Goal: Transaction & Acquisition: Register for event/course

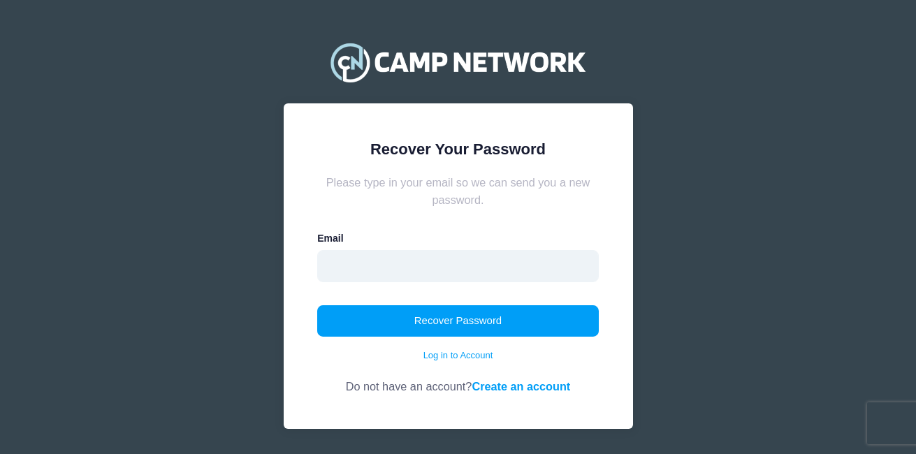
click at [474, 275] on input "email" at bounding box center [458, 266] width 282 height 32
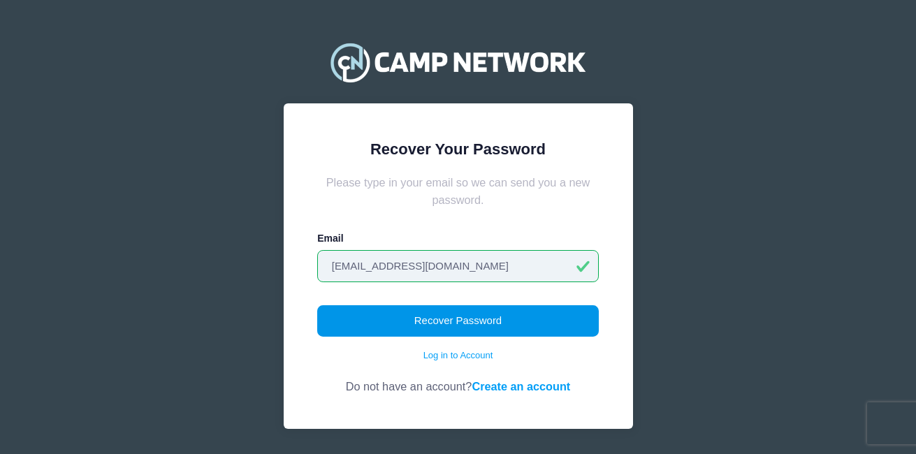
type input "[EMAIL_ADDRESS][DOMAIN_NAME]"
click at [470, 316] on button "Recover Password" at bounding box center [458, 321] width 282 height 32
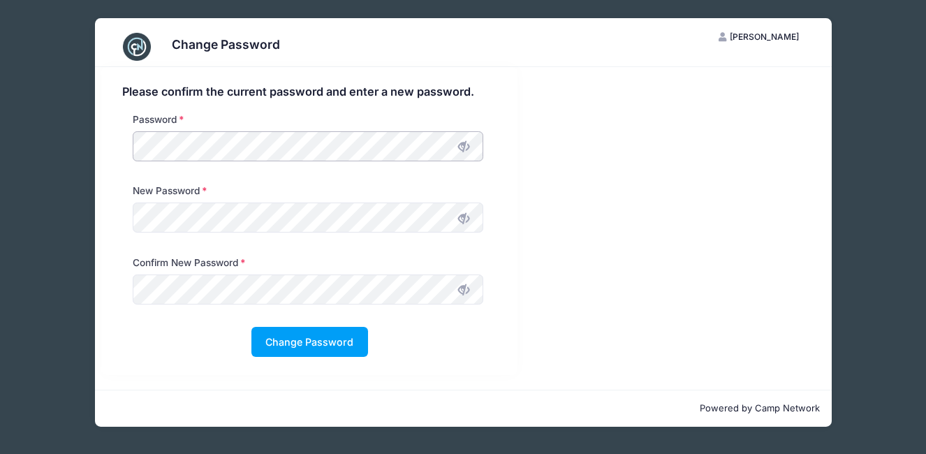
click at [119, 143] on div "Password" at bounding box center [309, 147] width 389 height 71
click at [328, 340] on button "Change Password" at bounding box center [310, 342] width 117 height 30
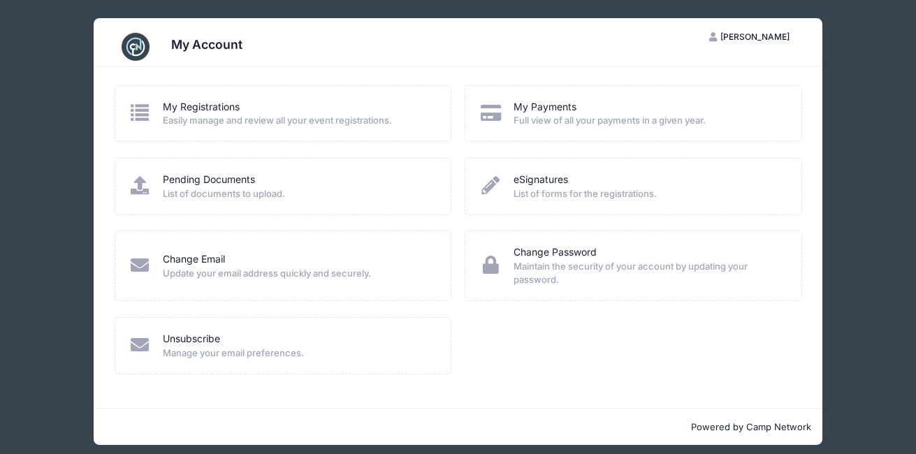
click at [143, 115] on icon at bounding box center [140, 112] width 23 height 18
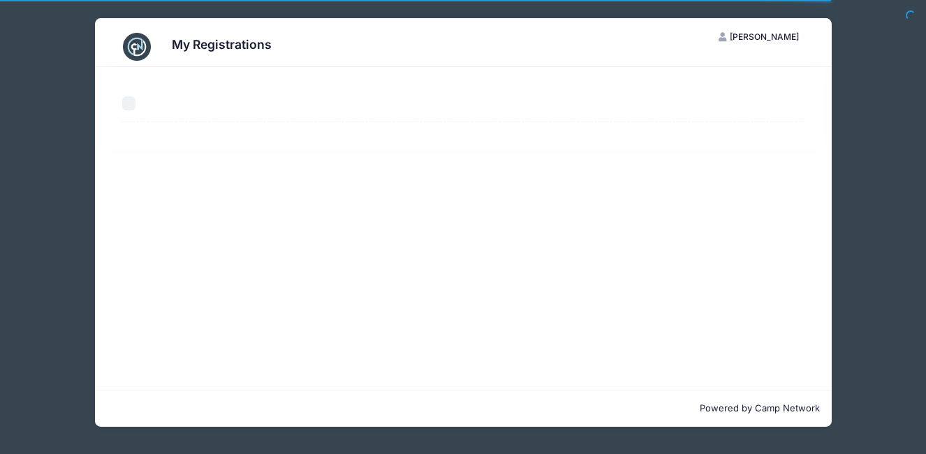
select select "50"
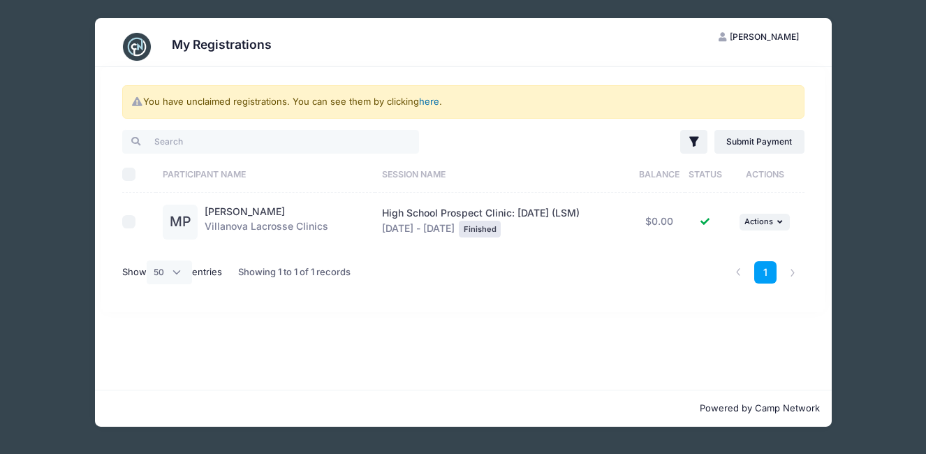
click at [431, 103] on link "here" at bounding box center [429, 101] width 20 height 11
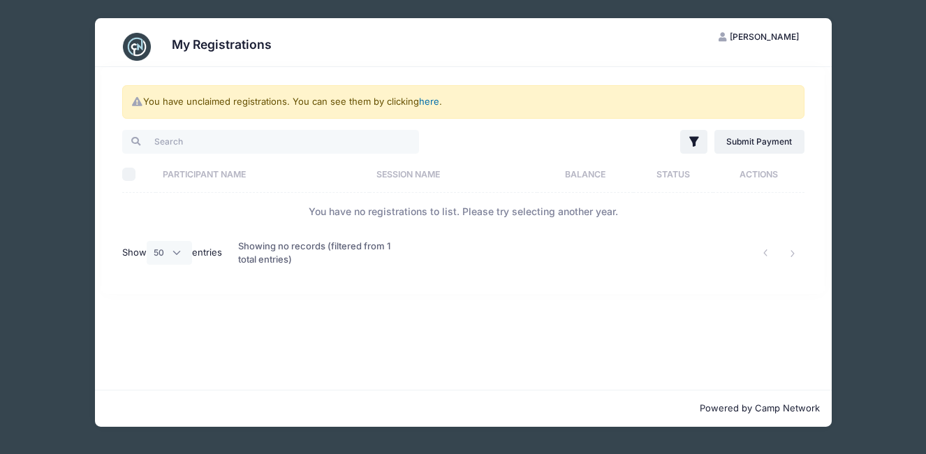
click at [431, 103] on link "here" at bounding box center [429, 101] width 20 height 11
click at [775, 33] on span "[PERSON_NAME]" at bounding box center [764, 36] width 69 height 10
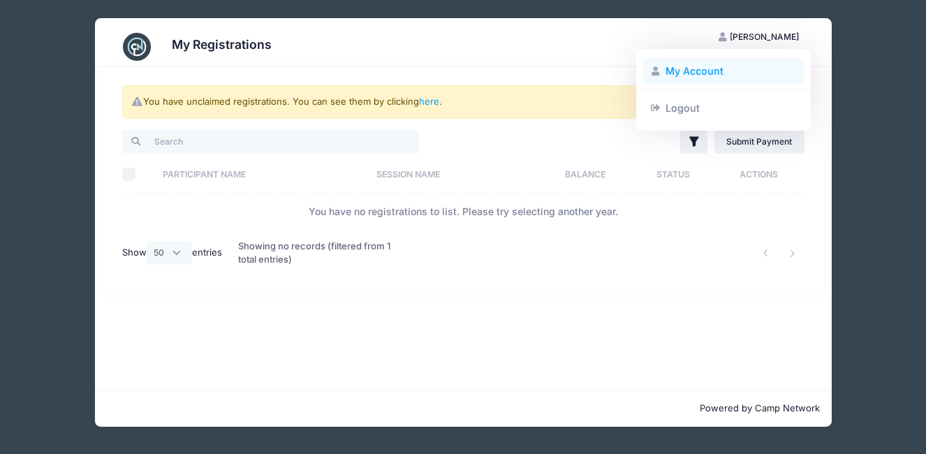
click at [726, 65] on link "My Account" at bounding box center [723, 71] width 161 height 27
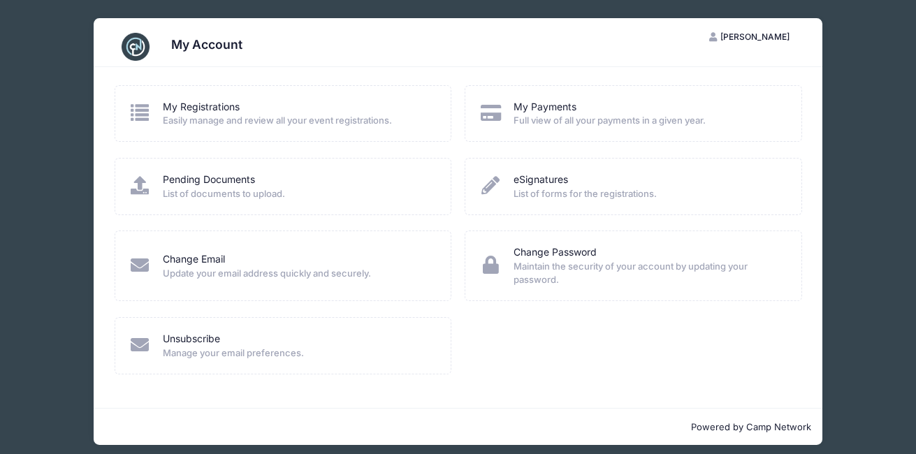
click at [211, 119] on span "Easily manage and review all your event registrations." at bounding box center [298, 121] width 270 height 14
click at [144, 115] on icon at bounding box center [140, 112] width 23 height 18
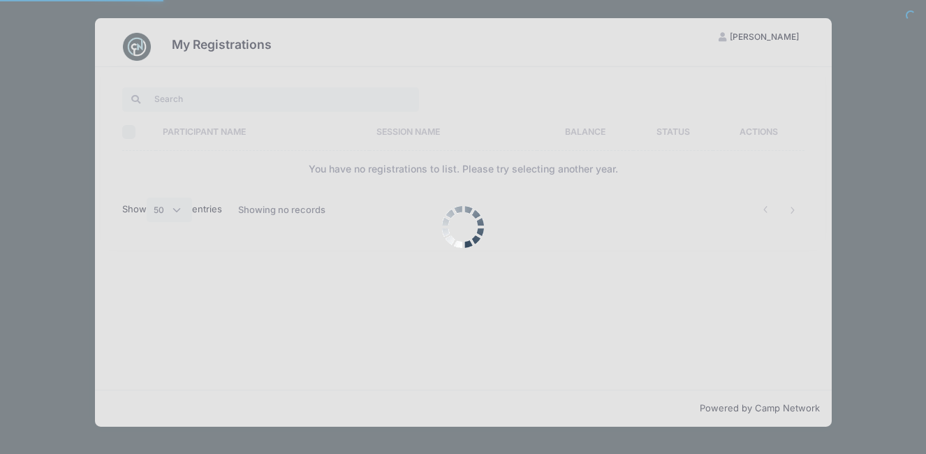
select select "50"
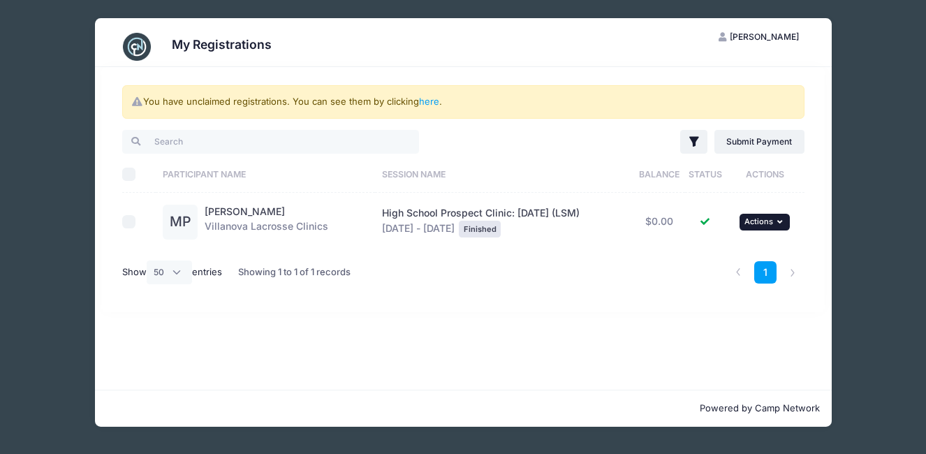
click at [766, 227] on button "... Actions" at bounding box center [765, 222] width 50 height 17
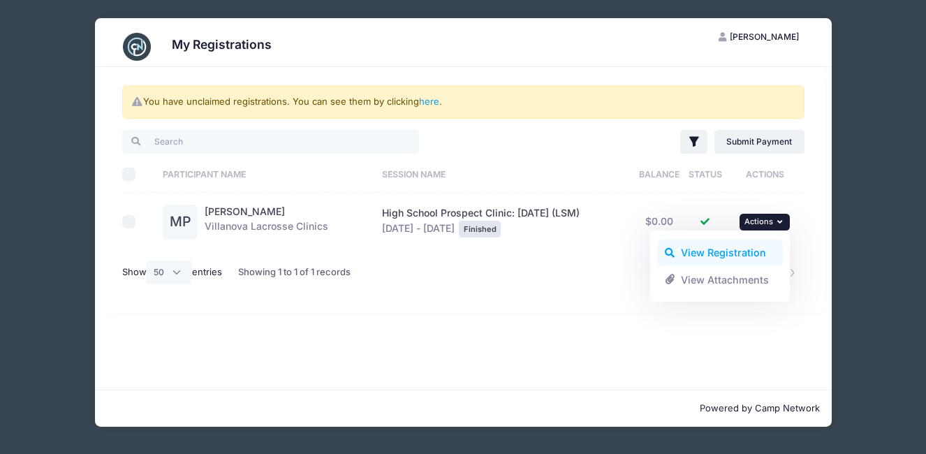
click at [751, 252] on link "View Registration" at bounding box center [720, 253] width 126 height 27
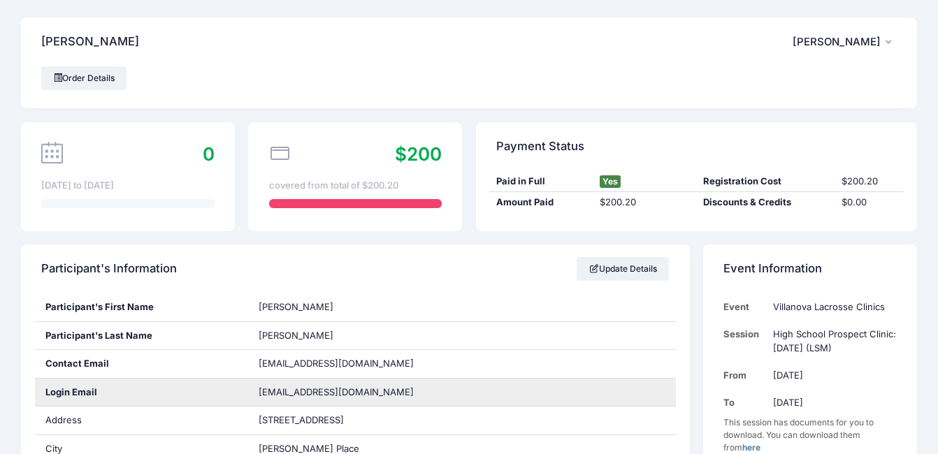
scroll to position [25, 0]
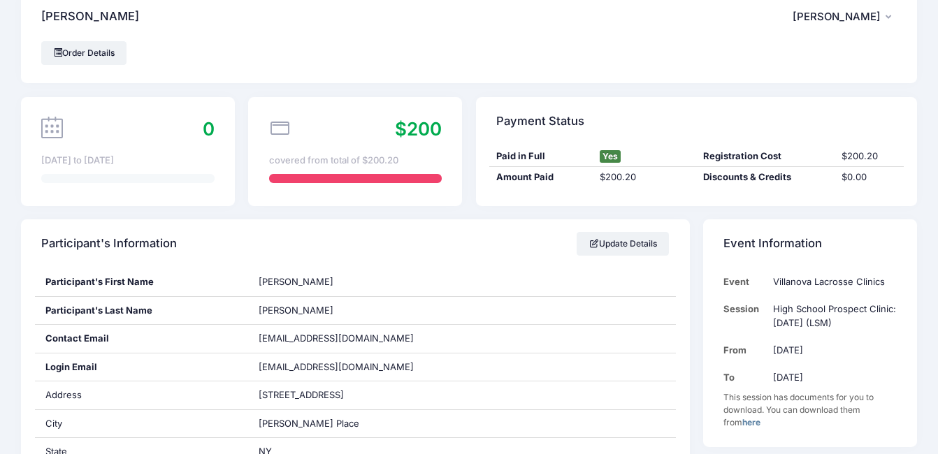
click at [742, 421] on link "here" at bounding box center [751, 422] width 18 height 10
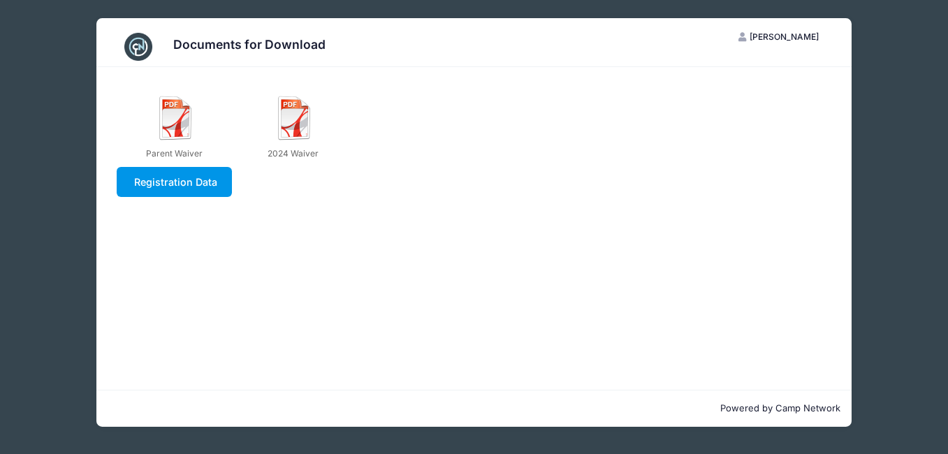
click at [183, 183] on link "Registration Data" at bounding box center [174, 182] width 115 height 30
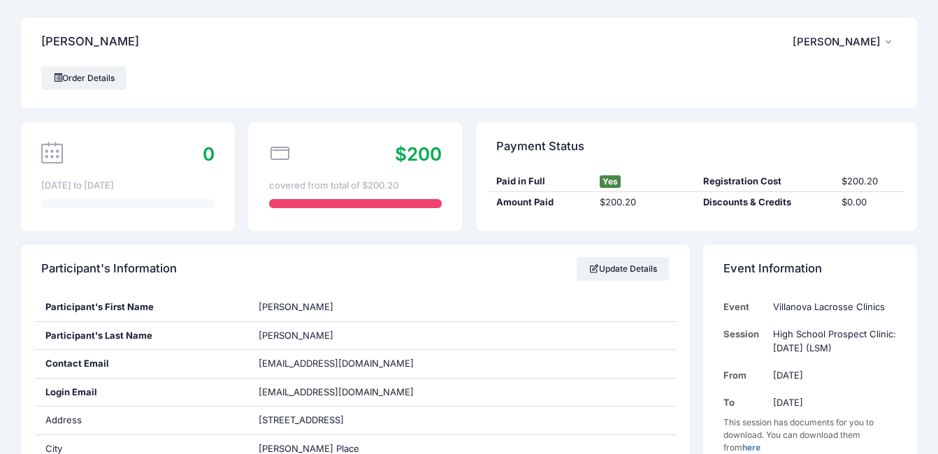
scroll to position [136, 0]
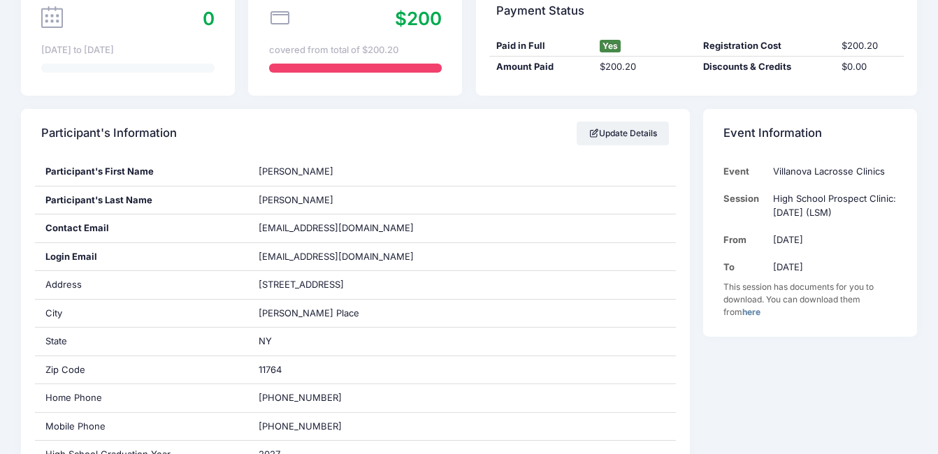
click at [742, 311] on link "here" at bounding box center [751, 312] width 18 height 10
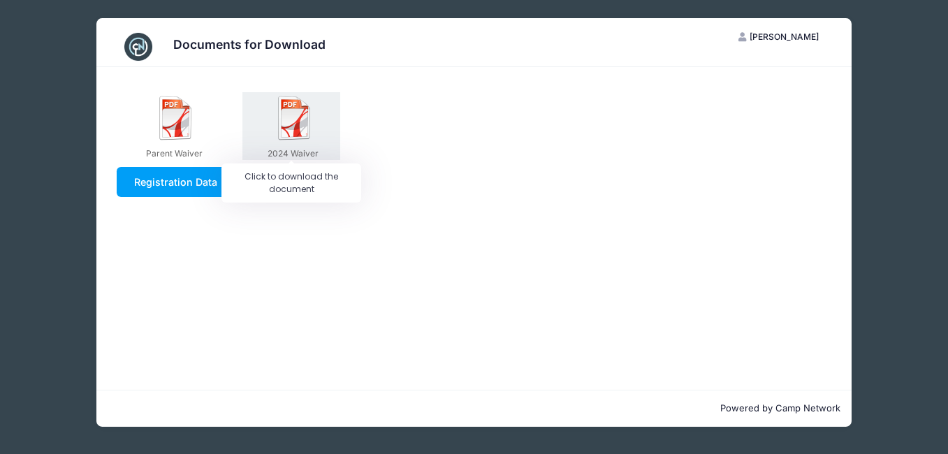
click at [290, 126] on img at bounding box center [294, 118] width 45 height 45
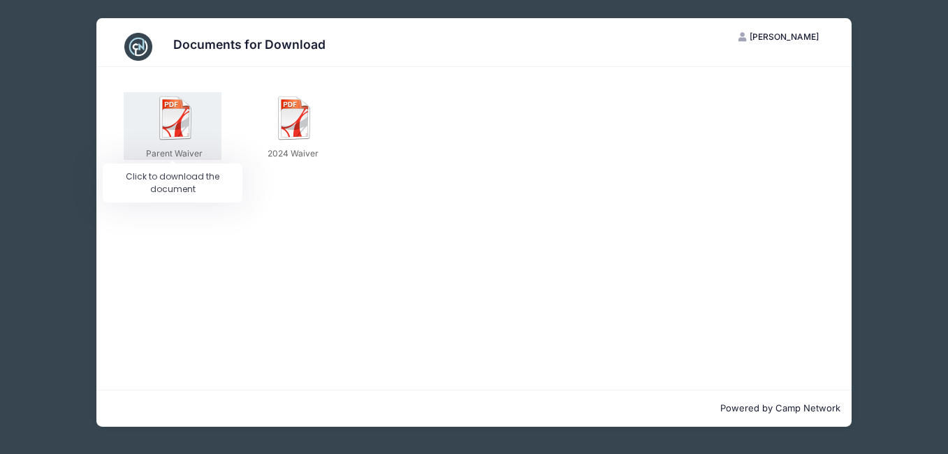
click at [185, 121] on img at bounding box center [176, 118] width 45 height 45
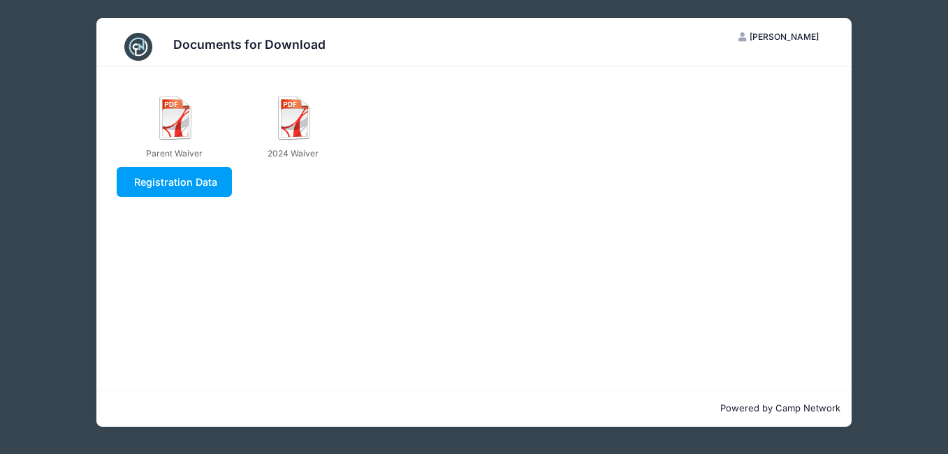
click at [882, 235] on div "Documents for Download MP [PERSON_NAME] My Account Logout Parent Waiver 2024 [G…" at bounding box center [474, 222] width 906 height 445
click at [174, 184] on link "Registration Data" at bounding box center [174, 182] width 115 height 30
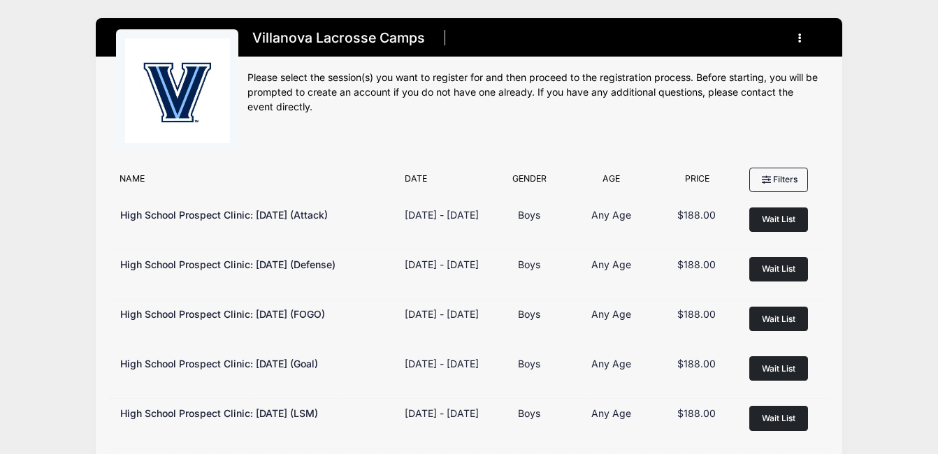
scroll to position [416, 0]
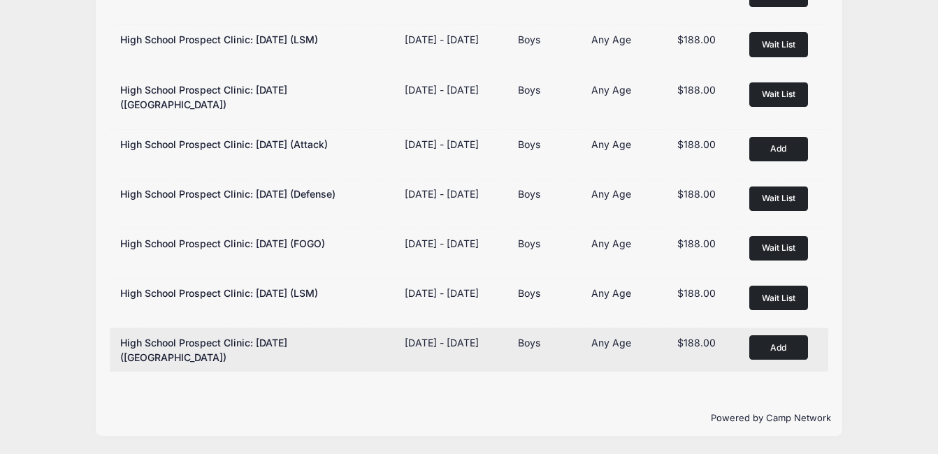
click at [778, 342] on button "Add to Cart" at bounding box center [778, 347] width 59 height 24
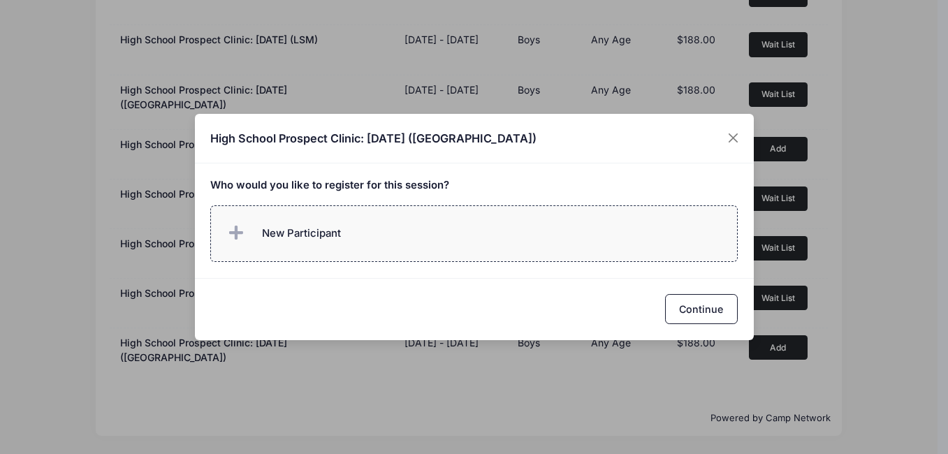
click at [449, 236] on label "New Participant" at bounding box center [473, 233] width 527 height 57
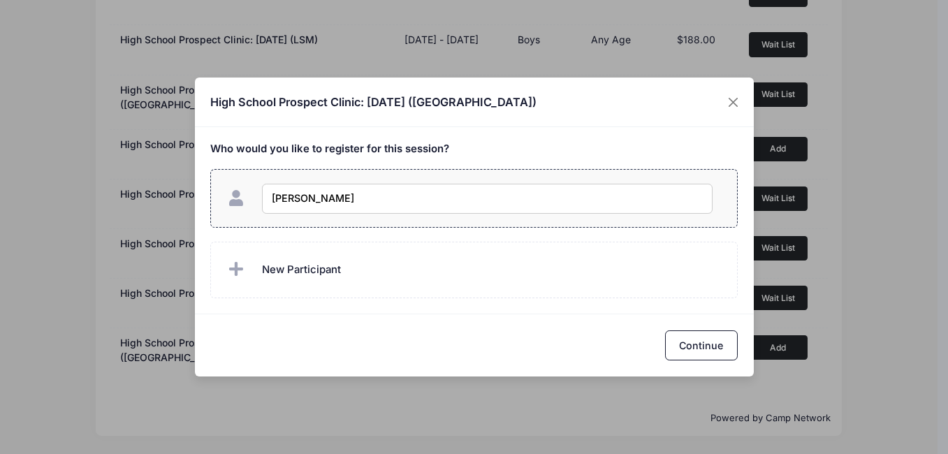
type input "[PERSON_NAME]"
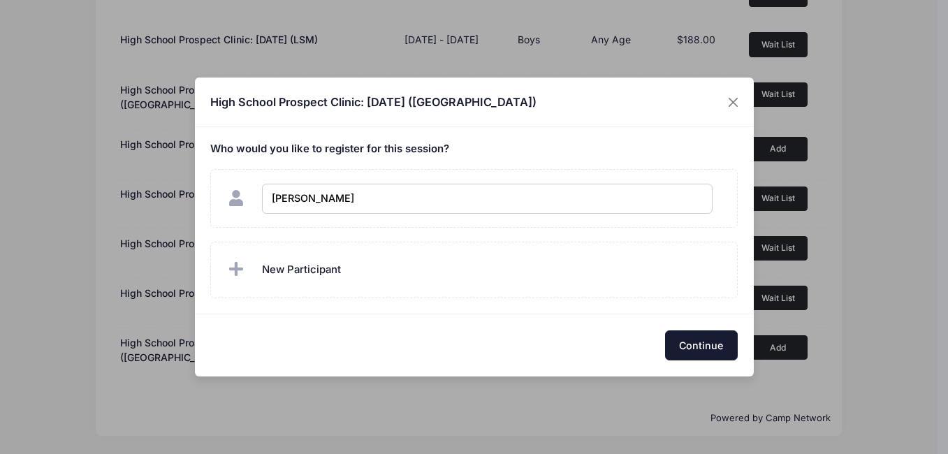
checkbox input "true"
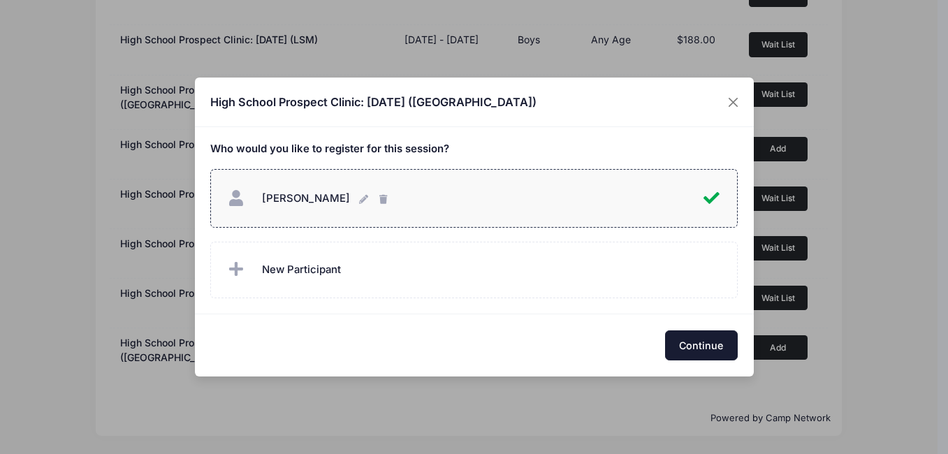
click at [702, 346] on button "Continue" at bounding box center [701, 345] width 73 height 30
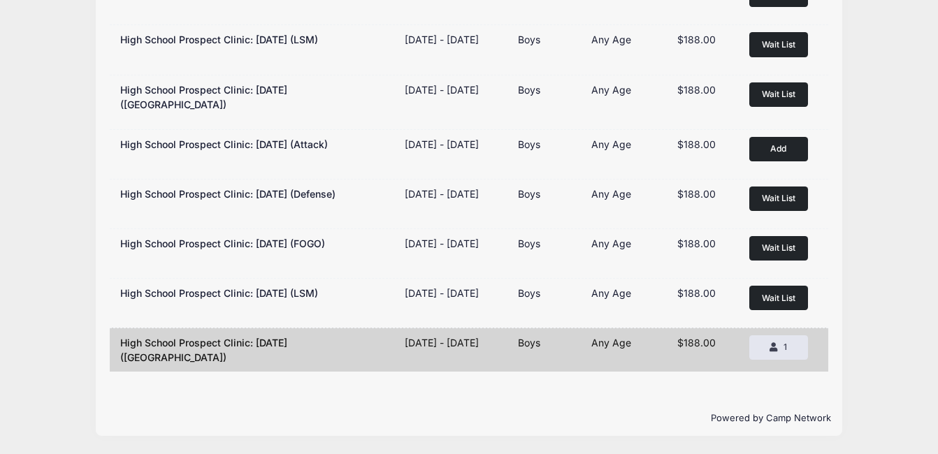
scroll to position [0, 0]
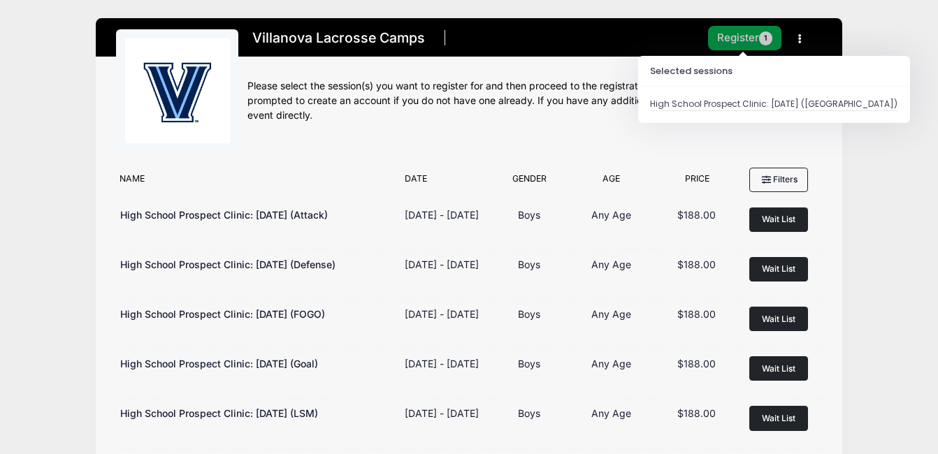
click at [736, 41] on button "Register 1" at bounding box center [745, 38] width 74 height 24
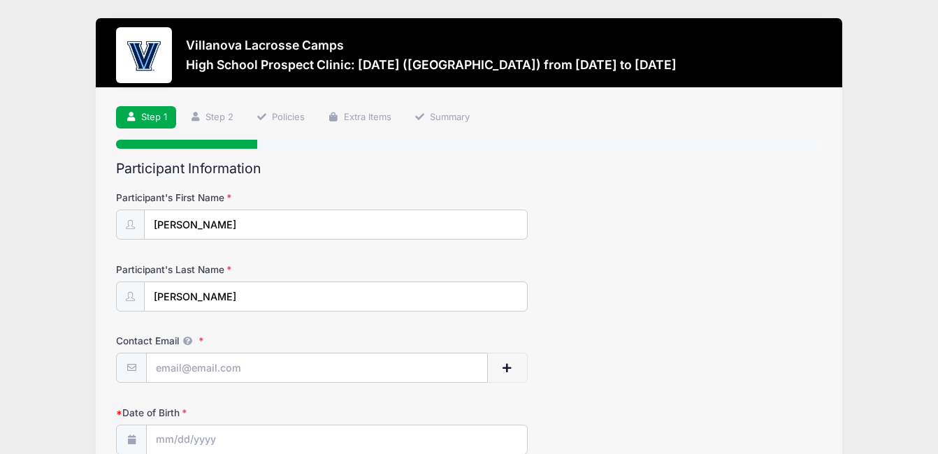
scroll to position [142, 0]
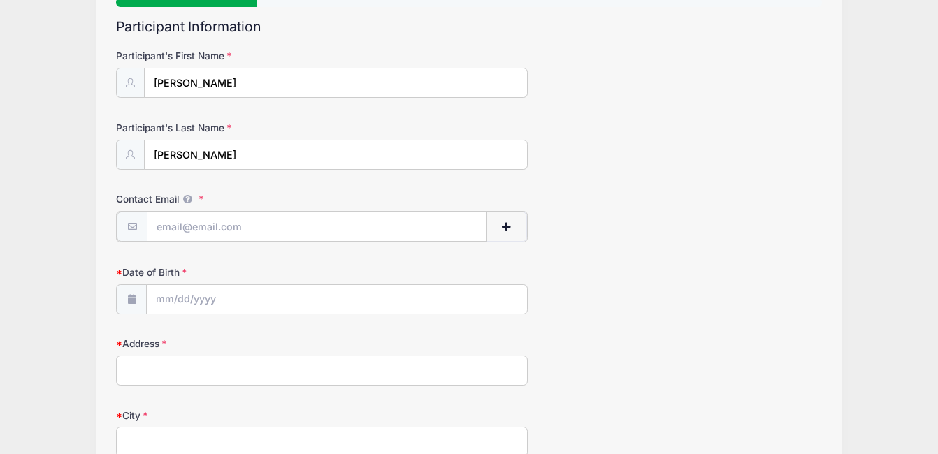
click at [257, 224] on input "Contact Email" at bounding box center [317, 227] width 340 height 30
type input "[EMAIL_ADDRESS][DOMAIN_NAME]"
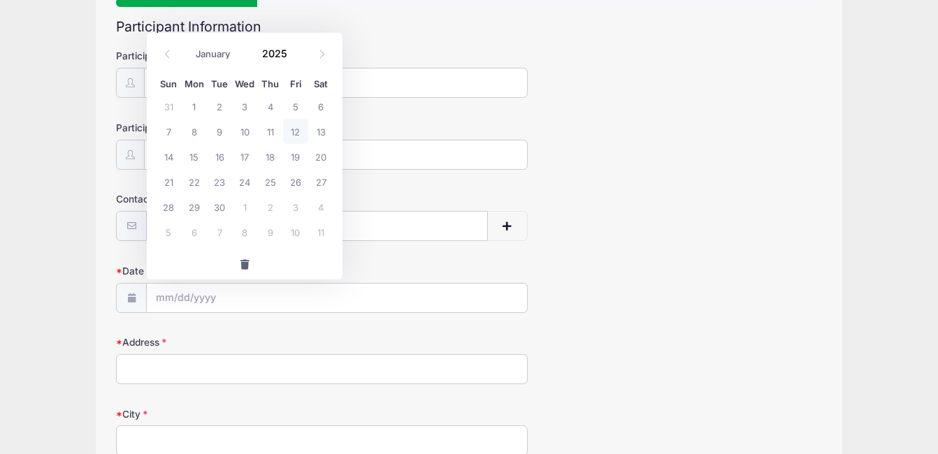
click at [219, 344] on label "Address" at bounding box center [233, 342] width 235 height 14
click at [219, 354] on input "Address" at bounding box center [321, 369] width 411 height 30
click at [221, 298] on input "Date of Birth" at bounding box center [337, 299] width 380 height 30
select select "7"
click at [272, 50] on input "2025" at bounding box center [277, 53] width 45 height 21
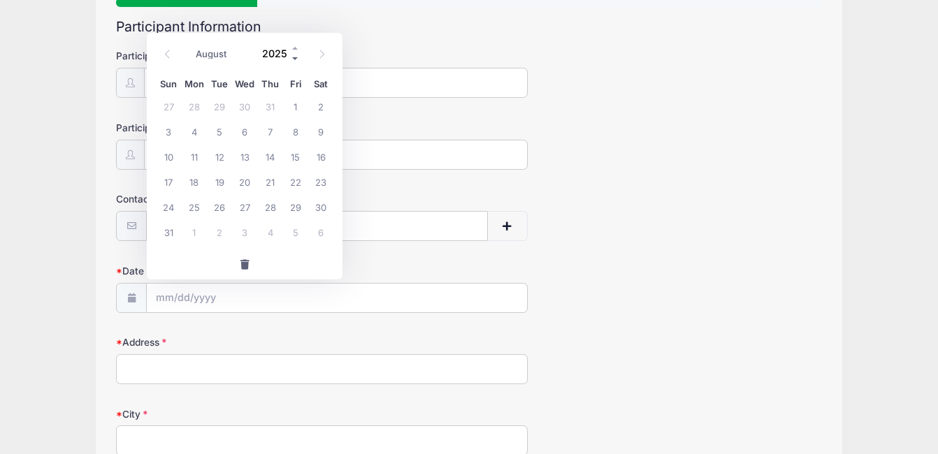
click at [293, 57] on span at bounding box center [296, 58] width 10 height 10
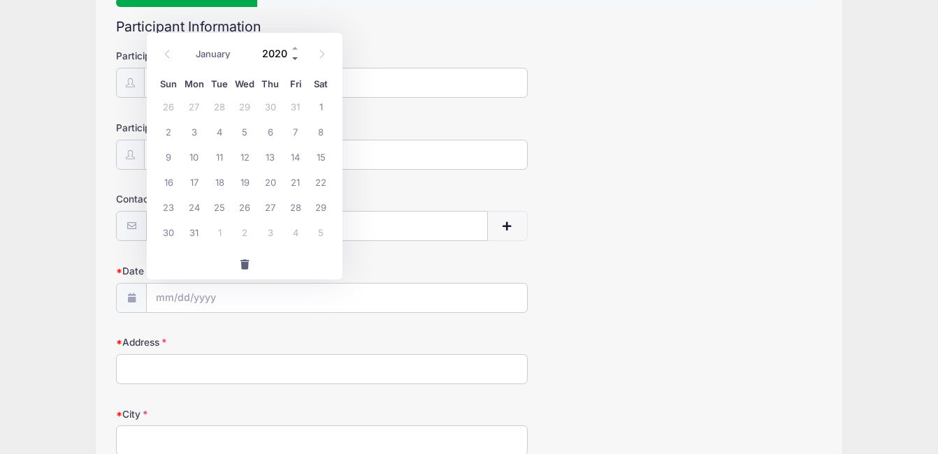
click at [293, 57] on span at bounding box center [296, 58] width 10 height 10
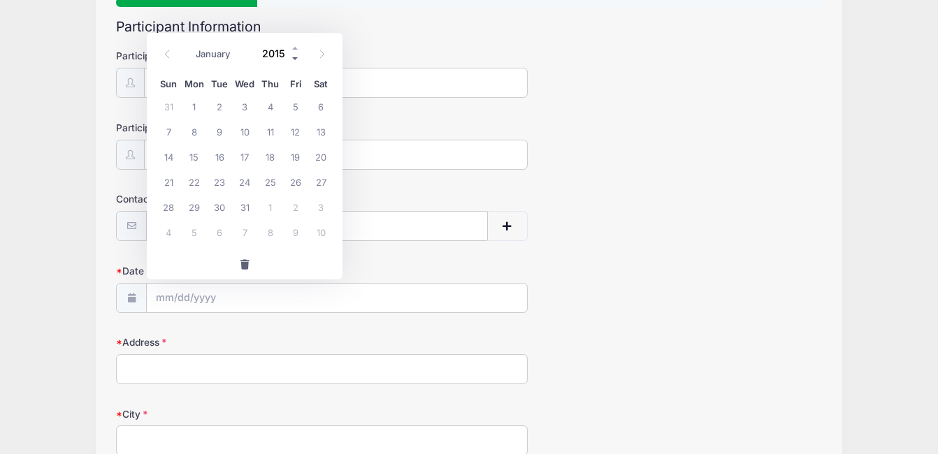
click at [293, 57] on span at bounding box center [296, 58] width 10 height 10
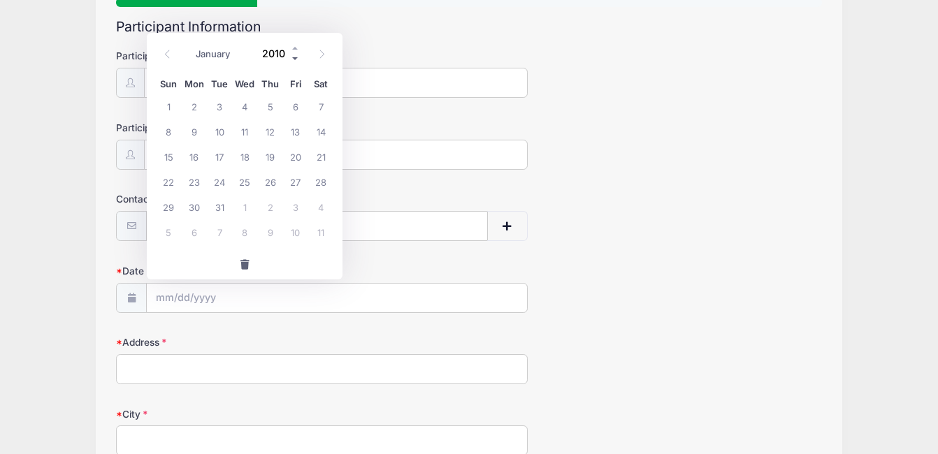
click at [293, 57] on span at bounding box center [296, 58] width 10 height 10
click at [295, 50] on span at bounding box center [296, 48] width 10 height 10
type input "2009"
click at [192, 238] on span "31" at bounding box center [194, 231] width 25 height 25
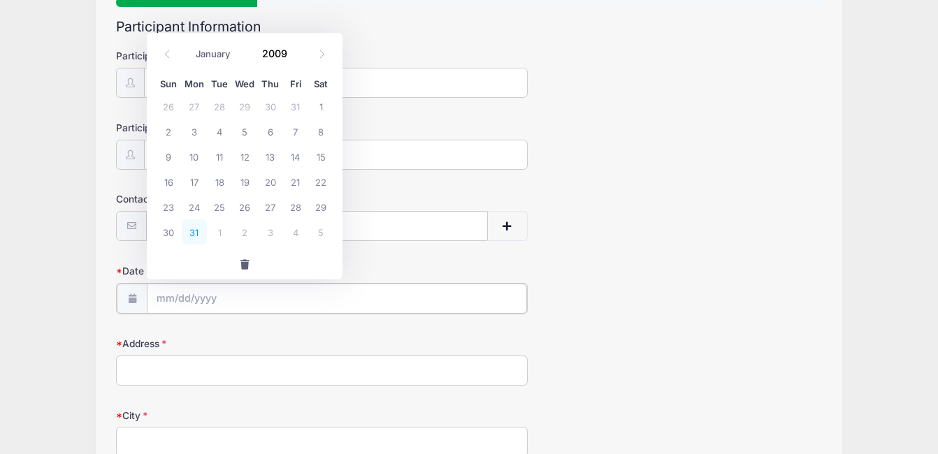
type input "08/31/2009"
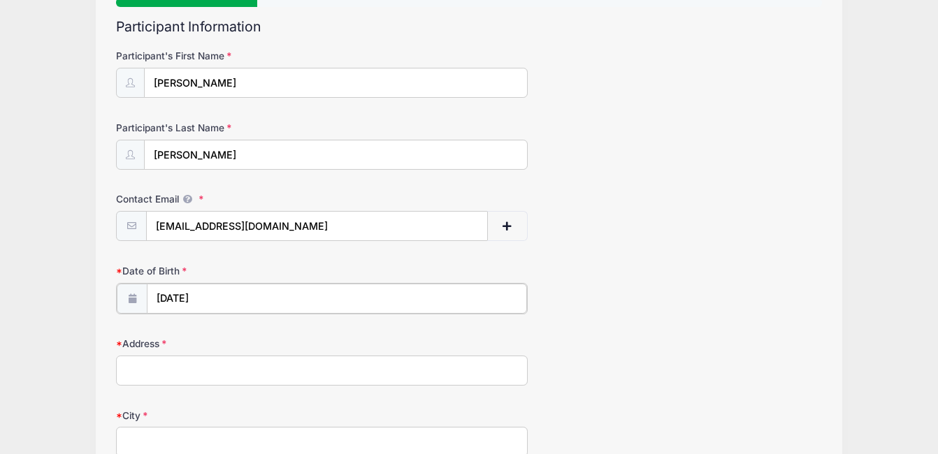
scroll to position [168, 0]
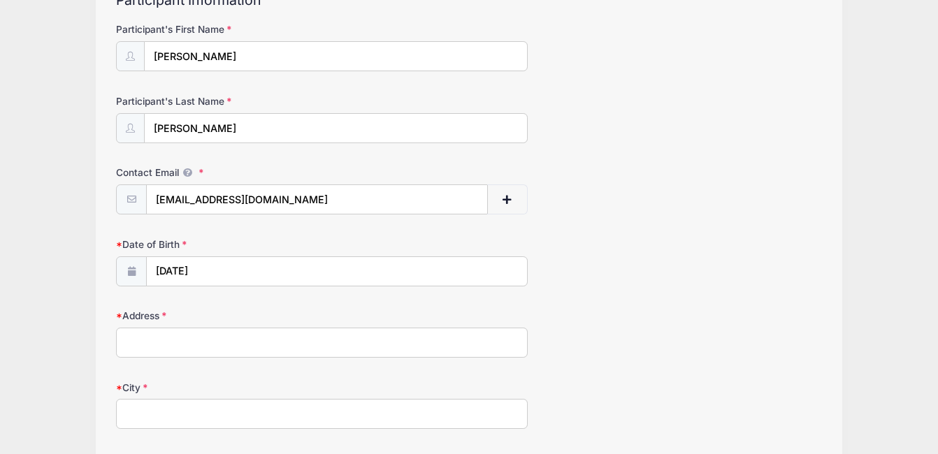
click at [193, 330] on input "Address" at bounding box center [321, 343] width 411 height 30
type input "12 Sunwood Drive"
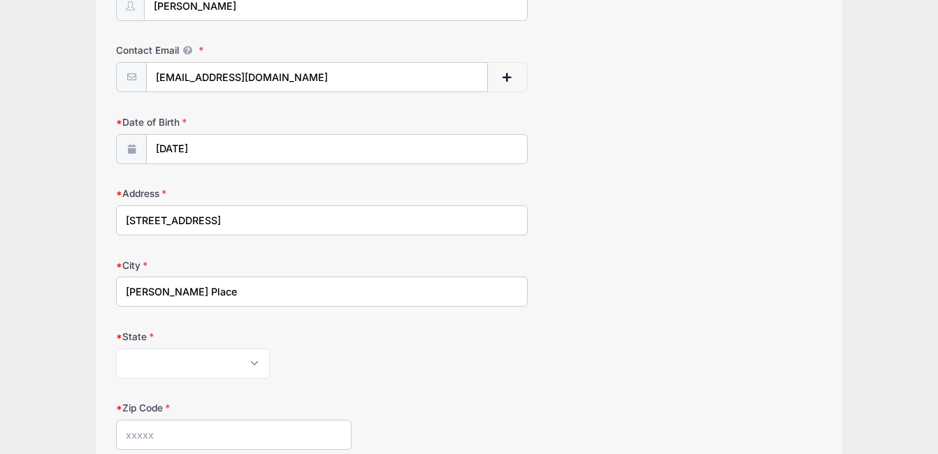
scroll to position [422, 0]
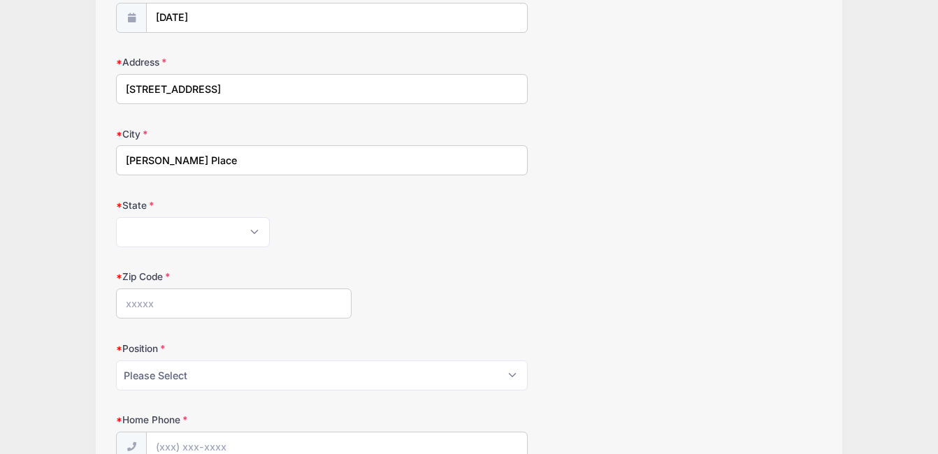
type input "Miller Place"
select select "NY"
click at [214, 293] on input "Zip Code" at bounding box center [233, 304] width 235 height 30
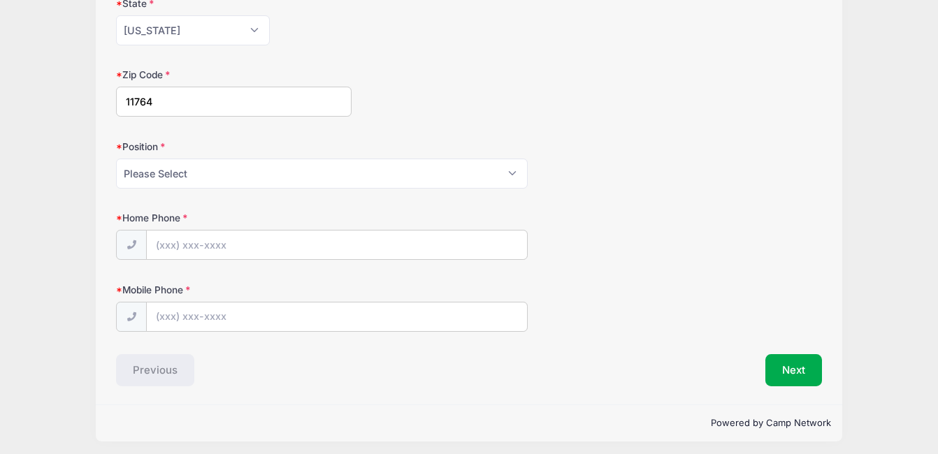
type input "11764"
select select "LSM"
click at [245, 240] on input "Home Phone" at bounding box center [337, 246] width 380 height 30
type input "(516) 607-7569"
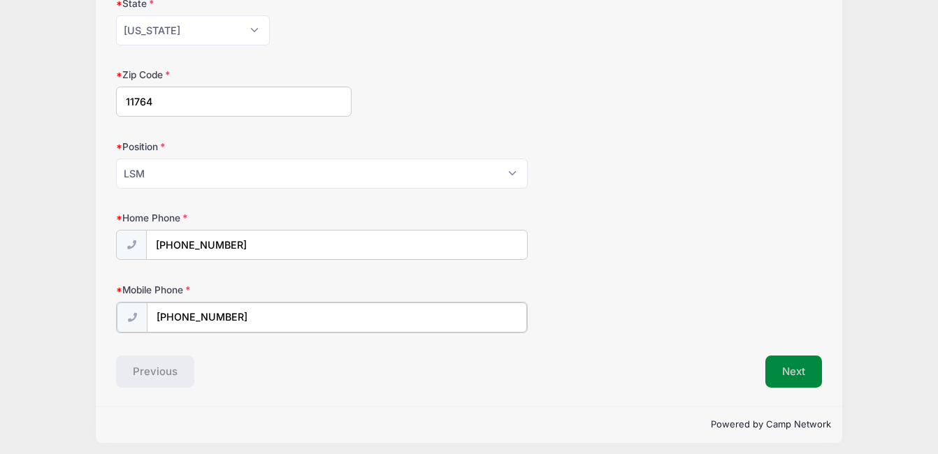
type input "(516) 607-7569"
click at [776, 364] on button "Next" at bounding box center [793, 370] width 57 height 32
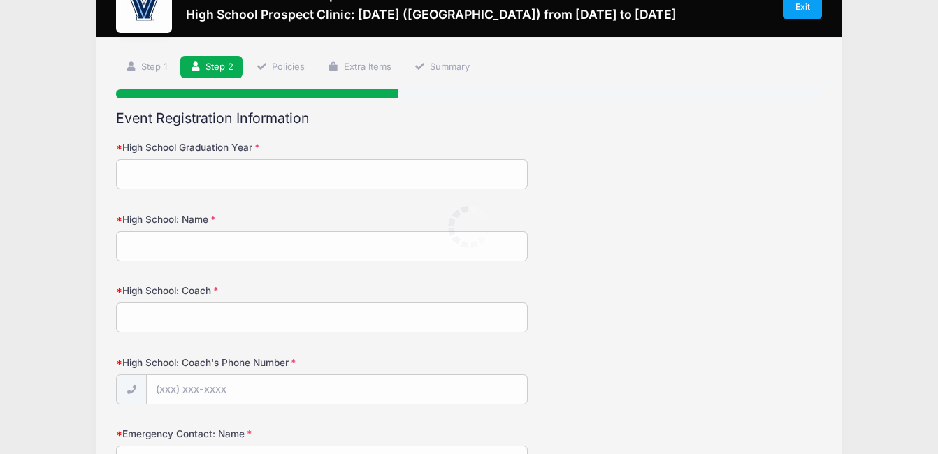
scroll to position [0, 0]
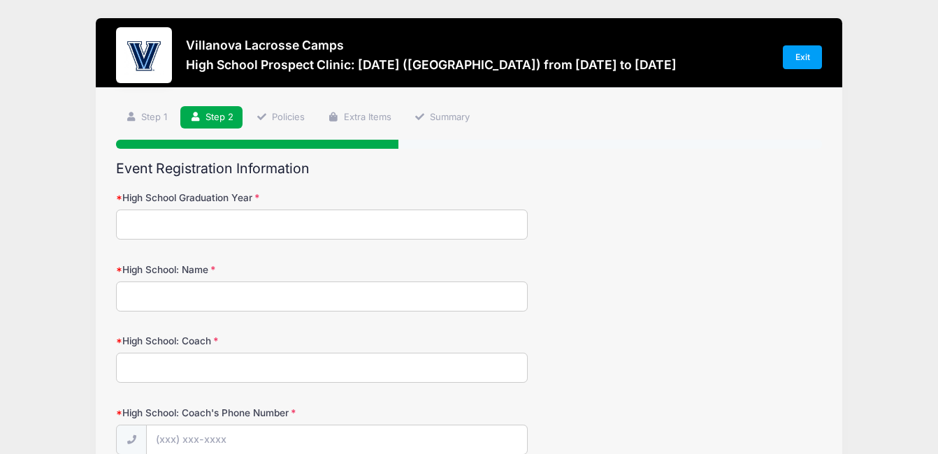
click at [269, 232] on input "High School Graduation Year" at bounding box center [321, 225] width 411 height 30
type input "2027"
type input "Miller Place"
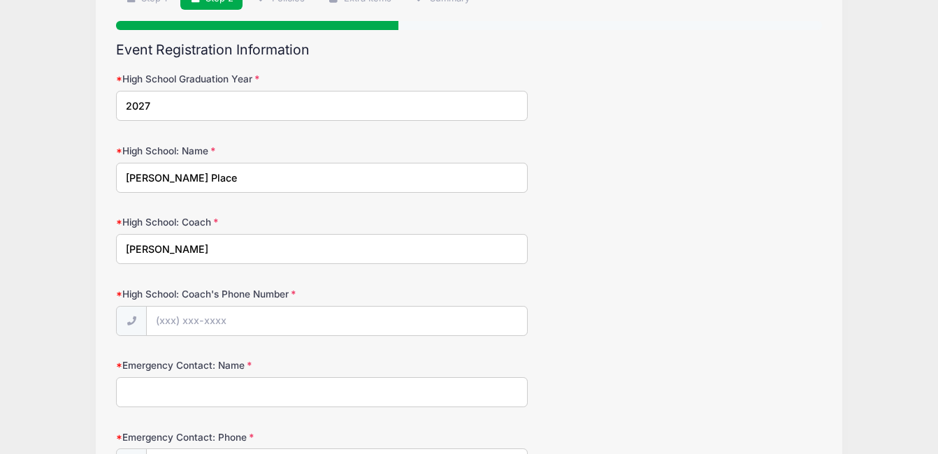
type input "Nick Belvedere"
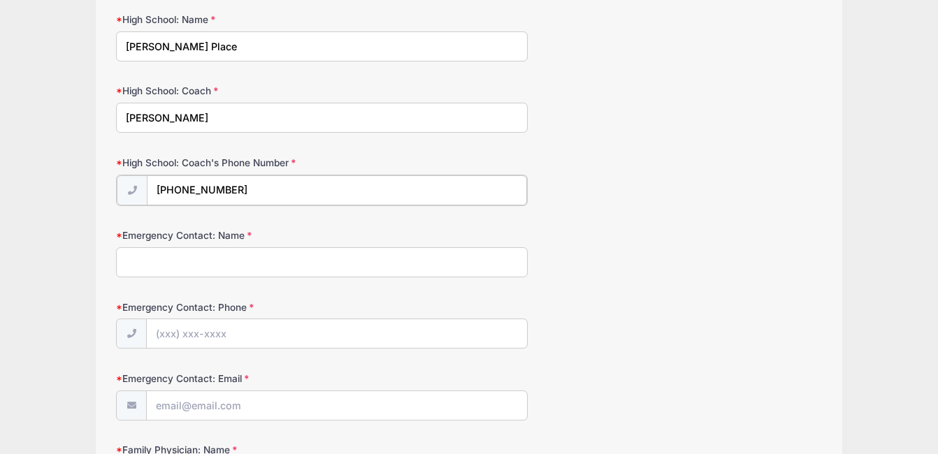
type input "(631) 252-7494"
type input "A"
type input "Mike Poerio"
type input "(5"
type input "(9"
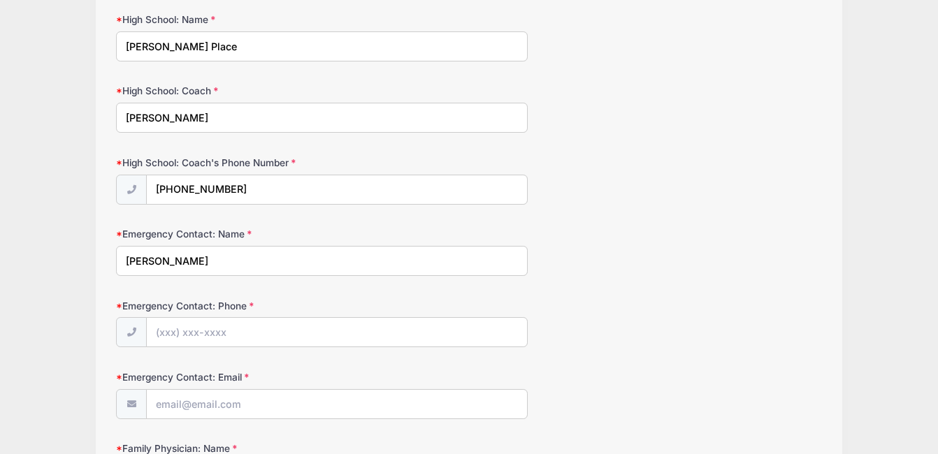
drag, startPoint x: 191, startPoint y: 256, endPoint x: 44, endPoint y: 254, distance: 147.4
click at [44, 254] on div "Villanova Lacrosse Camps High School Prospect Clinic: October 19 (Midfield) fro…" at bounding box center [469, 459] width 896 height 1418
type input "Aileen Poerio"
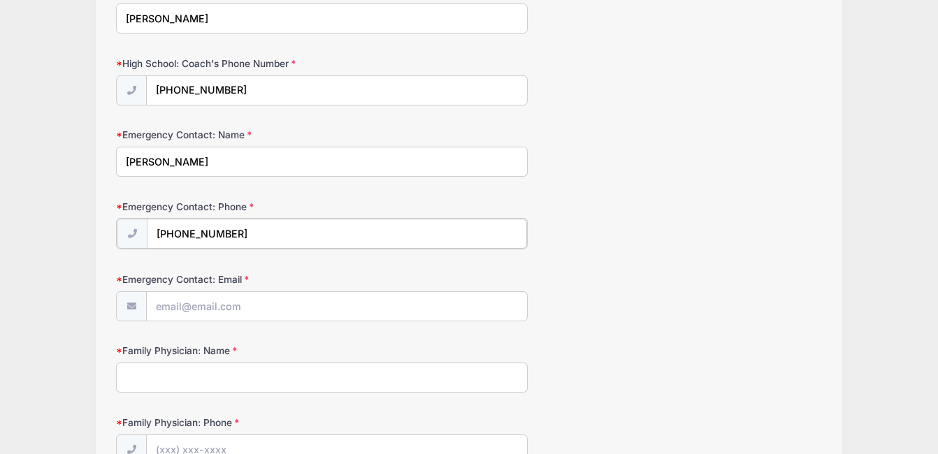
type input "(631) 921-4468"
type input "[EMAIL_ADDRESS][DOMAIN_NAME]"
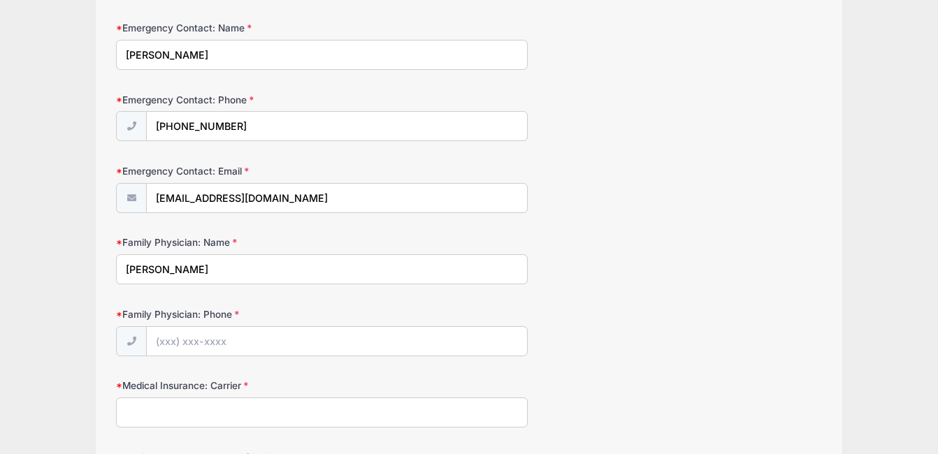
type input "Dr Obrien"
type input "(631) 331-1000"
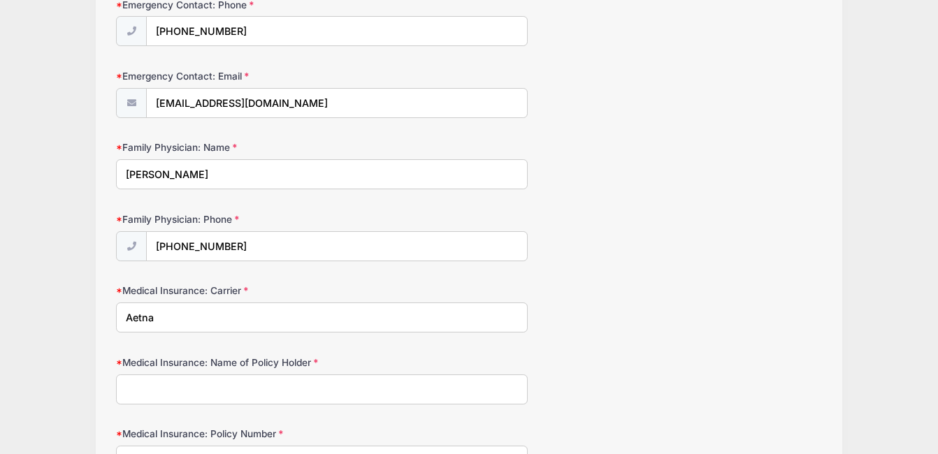
scroll to position [578, 0]
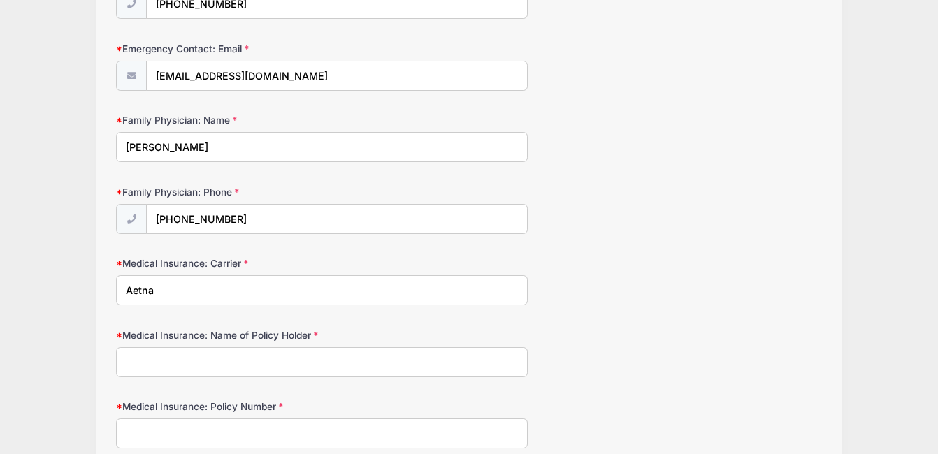
type input "Aetna"
drag, startPoint x: 213, startPoint y: 354, endPoint x: 80, endPoint y: 357, distance: 133.5
click at [80, 357] on div "Villanova Lacrosse Camps High School Prospect Clinic: October 19 (Midfield) fro…" at bounding box center [469, 131] width 896 height 1418
type input "Michael Poerio"
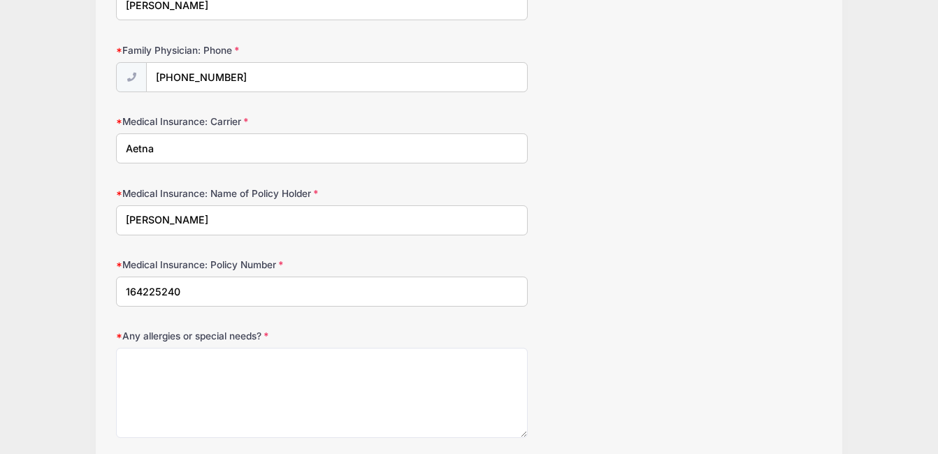
scroll to position [743, 0]
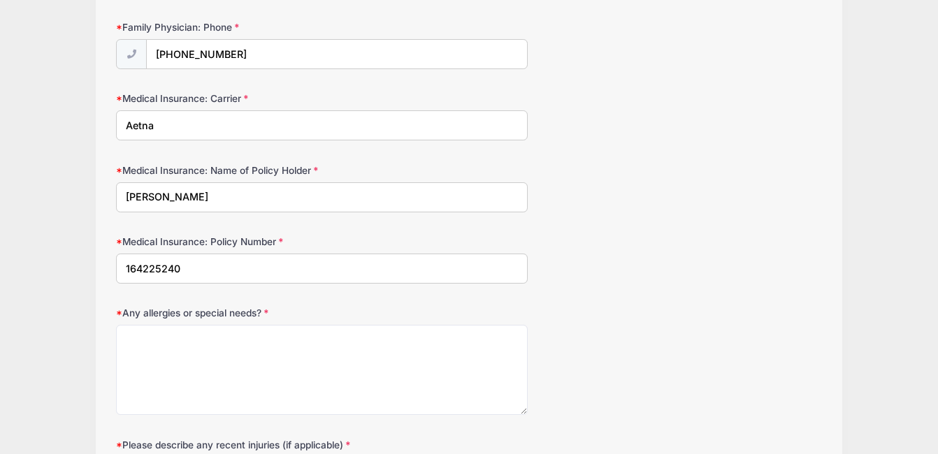
type input "164225240"
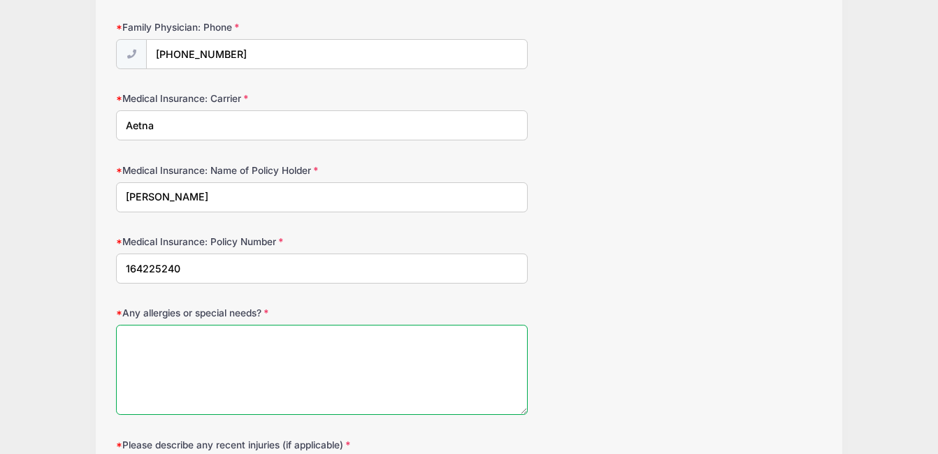
click at [188, 339] on textarea "Any allergies or special needs?" at bounding box center [321, 370] width 411 height 90
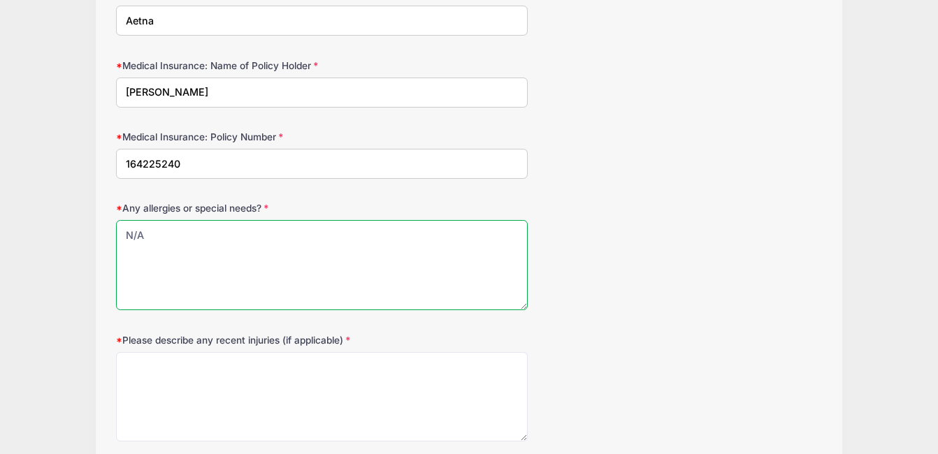
scroll to position [875, 0]
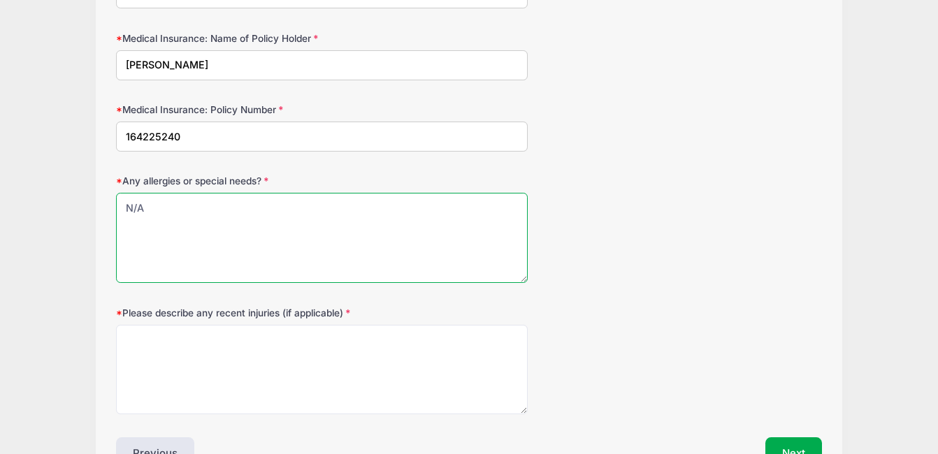
type textarea "N/A"
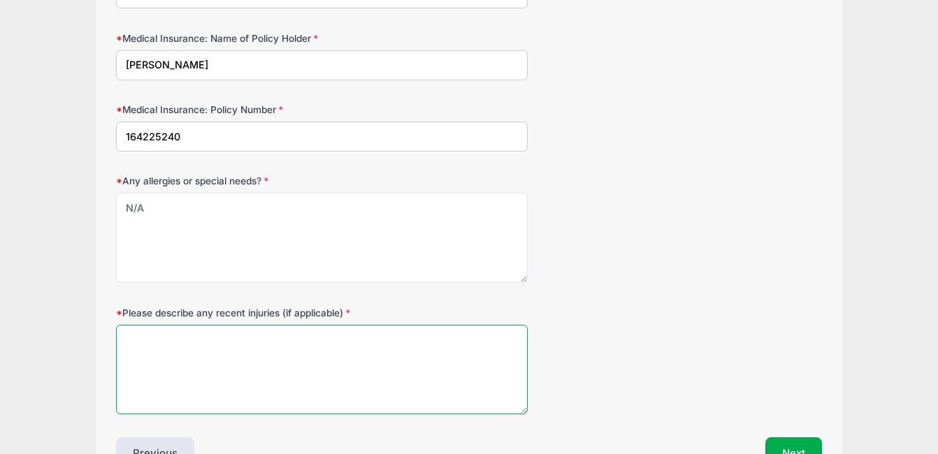
click at [212, 350] on textarea "Please describe any recent injuries (if applicable)" at bounding box center [321, 370] width 411 height 90
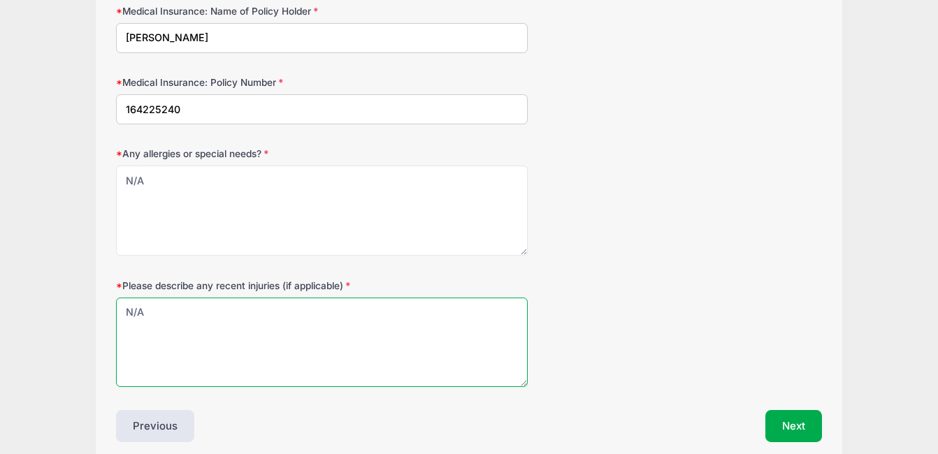
scroll to position [972, 0]
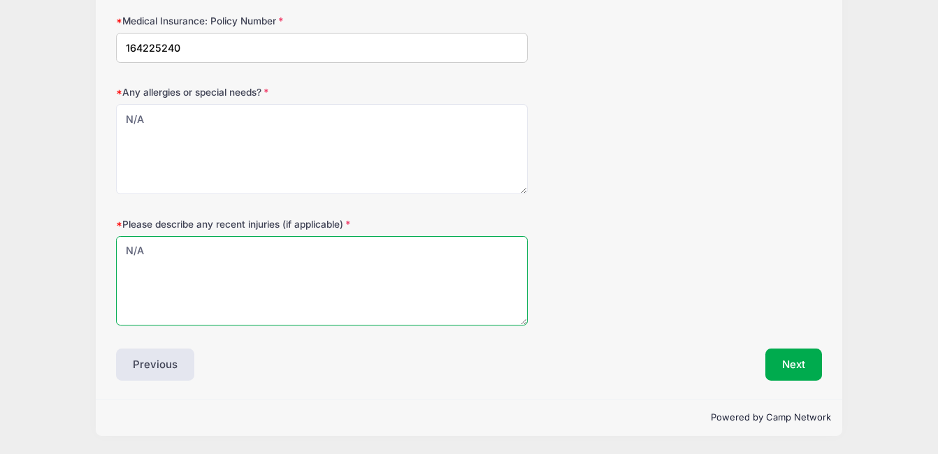
type textarea "N/A"
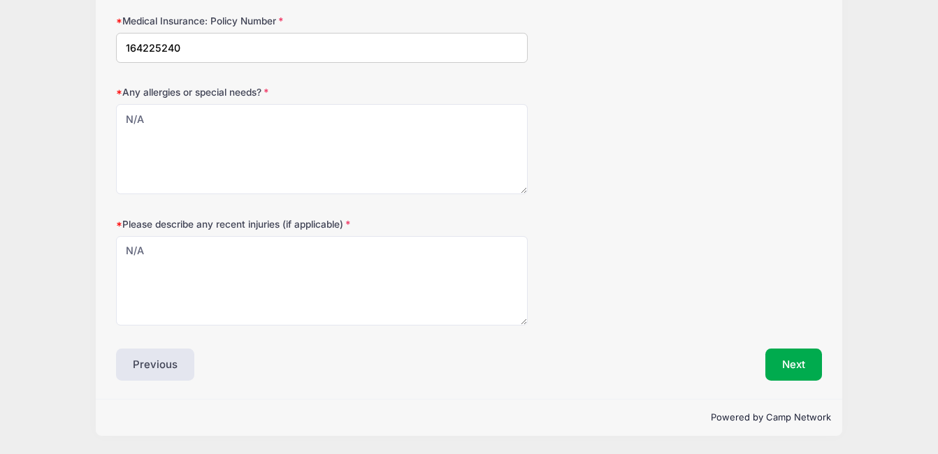
click at [238, 365] on div "Previous" at bounding box center [289, 365] width 360 height 32
click at [780, 365] on button "Next" at bounding box center [793, 365] width 57 height 32
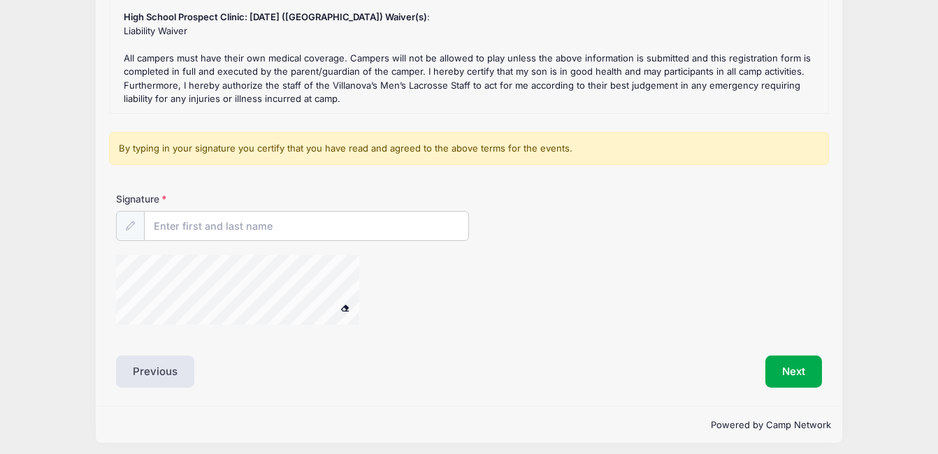
scroll to position [131, 0]
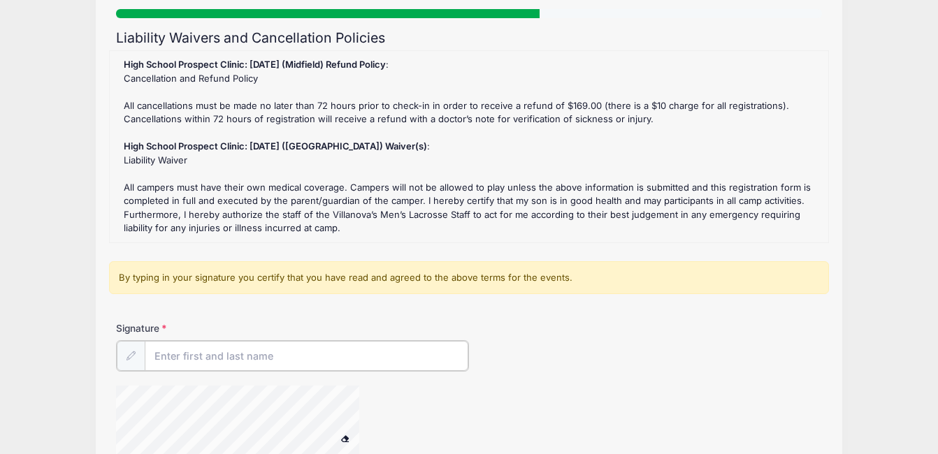
click at [337, 344] on input "Signature" at bounding box center [306, 356] width 323 height 30
type input "Michael Poerio"
click at [538, 326] on div "Signature Michael Poerio" at bounding box center [469, 345] width 706 height 49
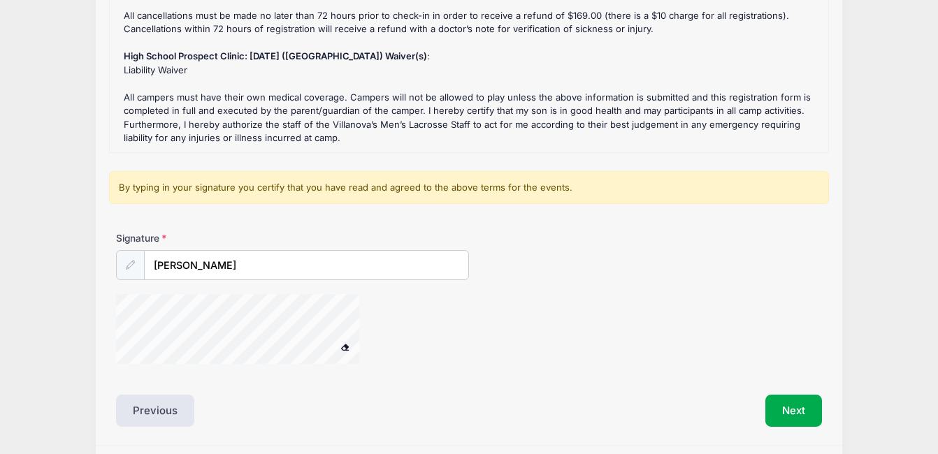
scroll to position [260, 0]
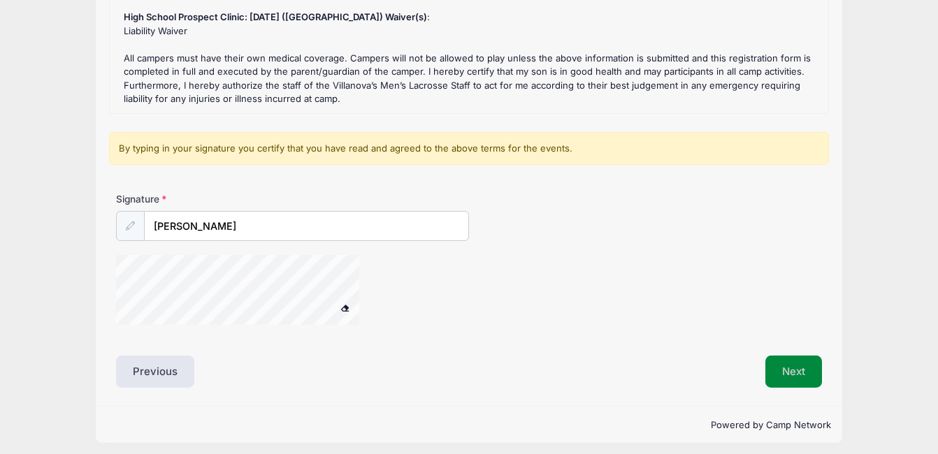
click at [773, 365] on button "Next" at bounding box center [793, 372] width 57 height 32
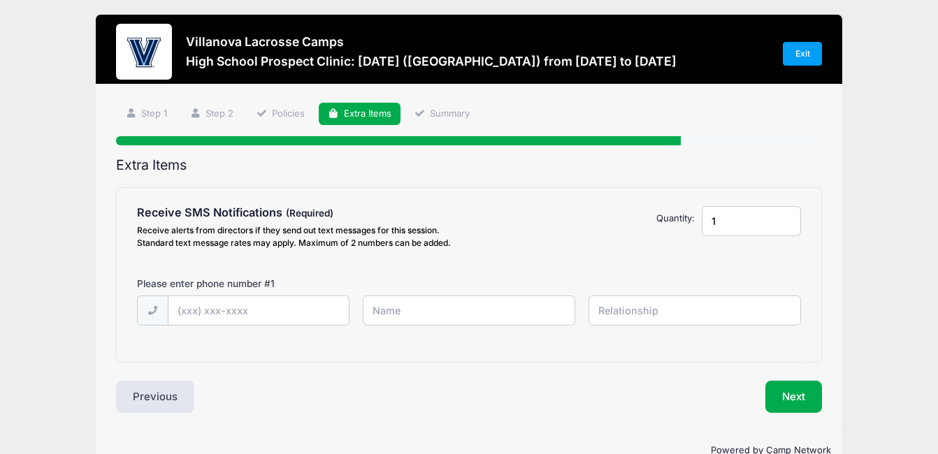
scroll to position [0, 0]
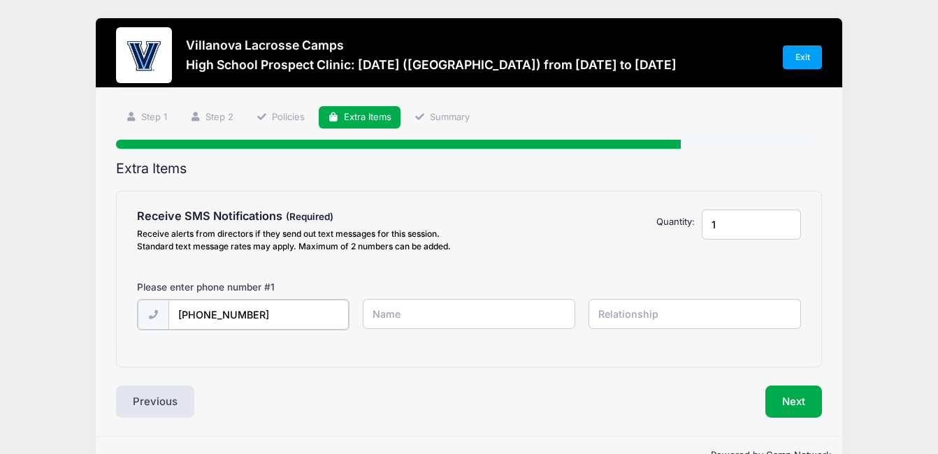
type input "(516) 607-7569"
type input "Mike Poerio"
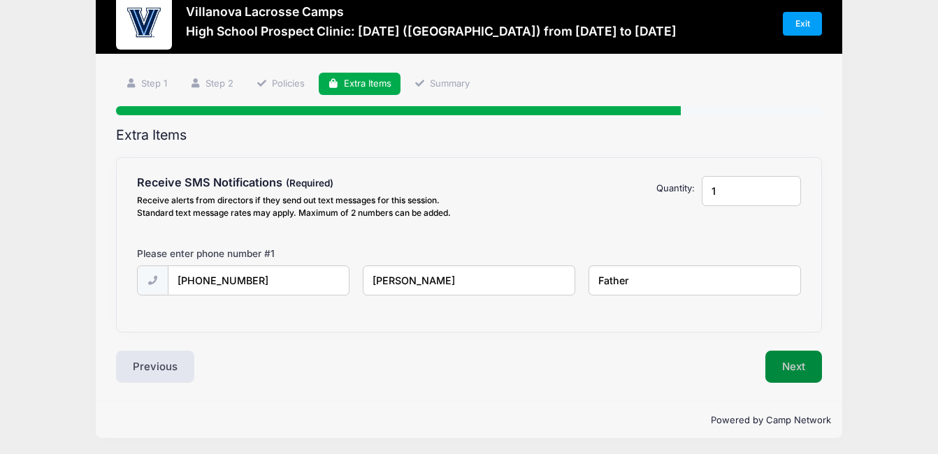
type input "Father"
click at [806, 364] on button "Next" at bounding box center [793, 367] width 57 height 32
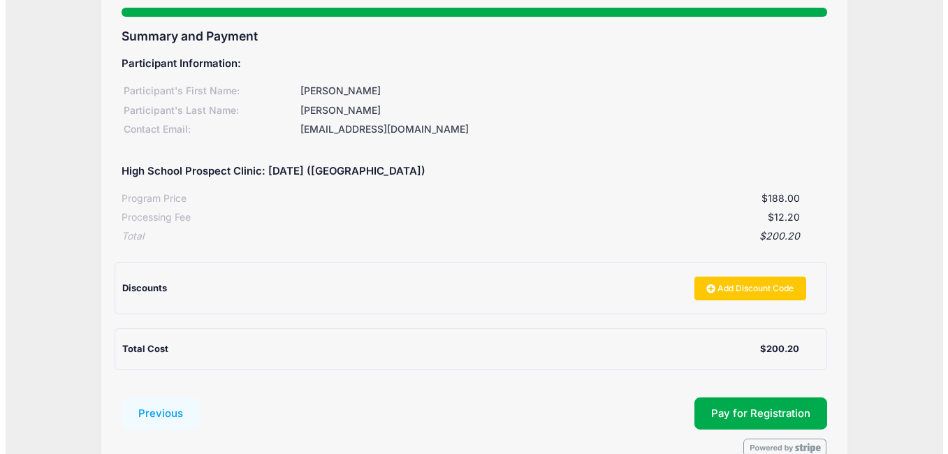
scroll to position [161, 0]
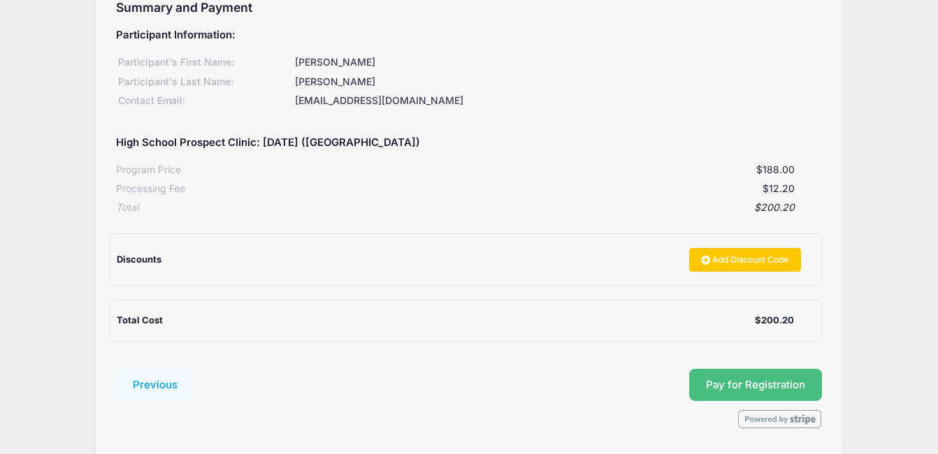
click at [739, 374] on button "Pay for Registration" at bounding box center [755, 385] width 133 height 32
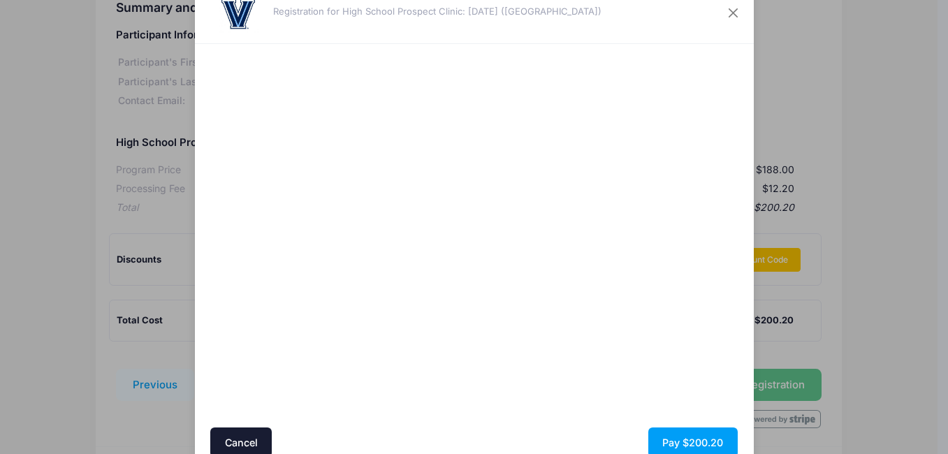
scroll to position [109, 0]
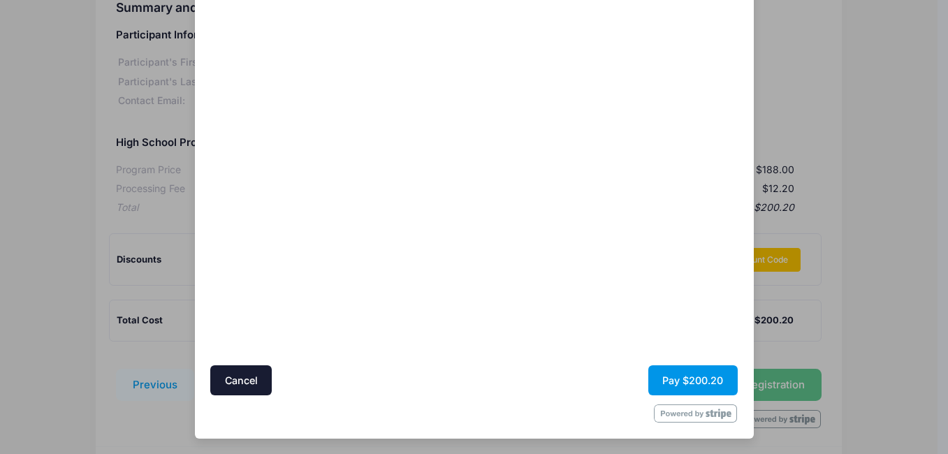
click at [692, 378] on button "Pay $200.20" at bounding box center [692, 380] width 89 height 30
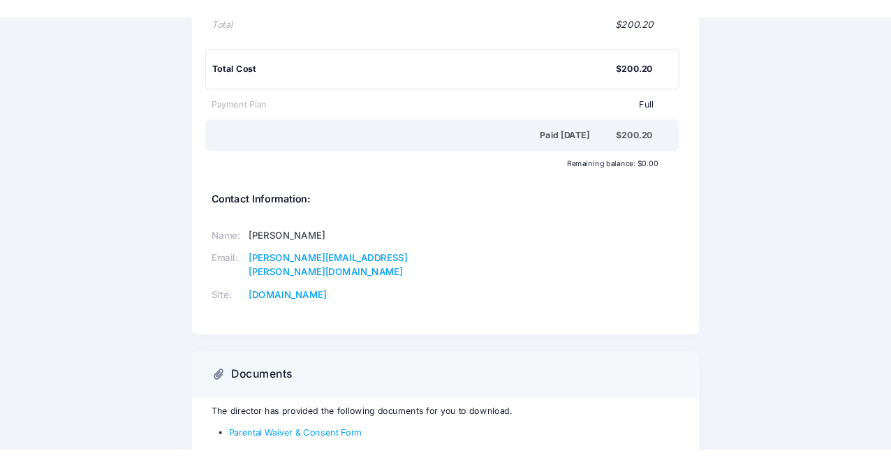
scroll to position [309, 0]
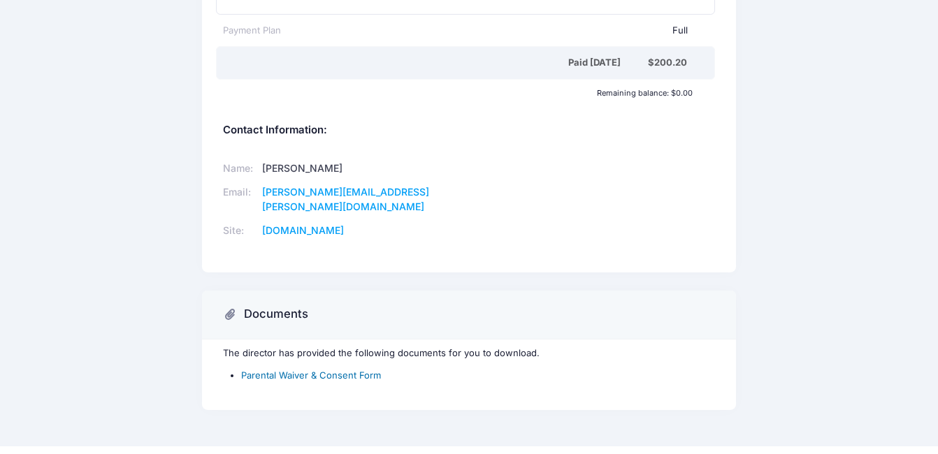
click at [303, 370] on link "Parental Waiver & Consent Form" at bounding box center [311, 375] width 140 height 11
